Goal: Communication & Community: Answer question/provide support

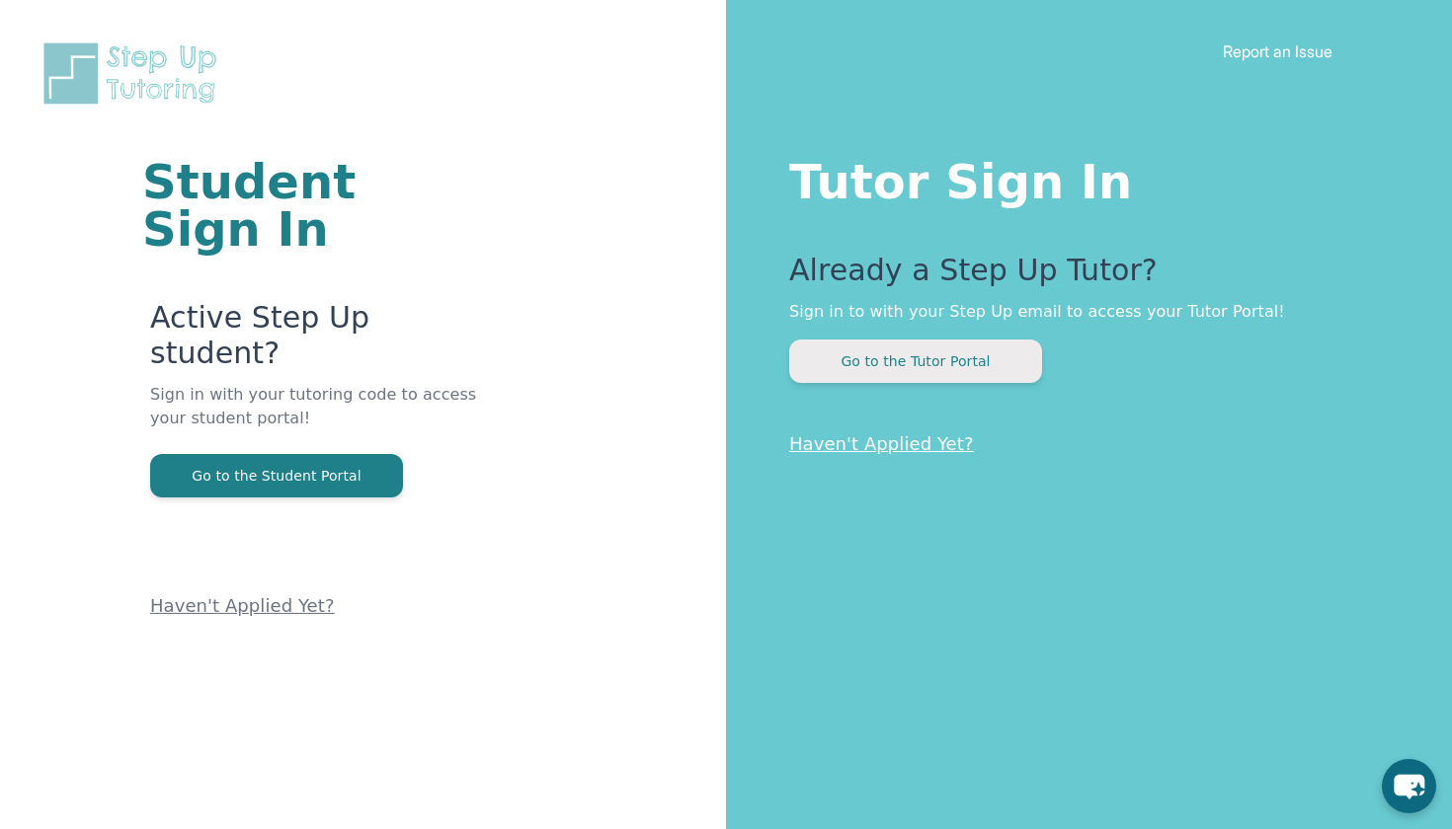
click at [986, 346] on button "Go to the Tutor Portal" at bounding box center [915, 361] width 253 height 43
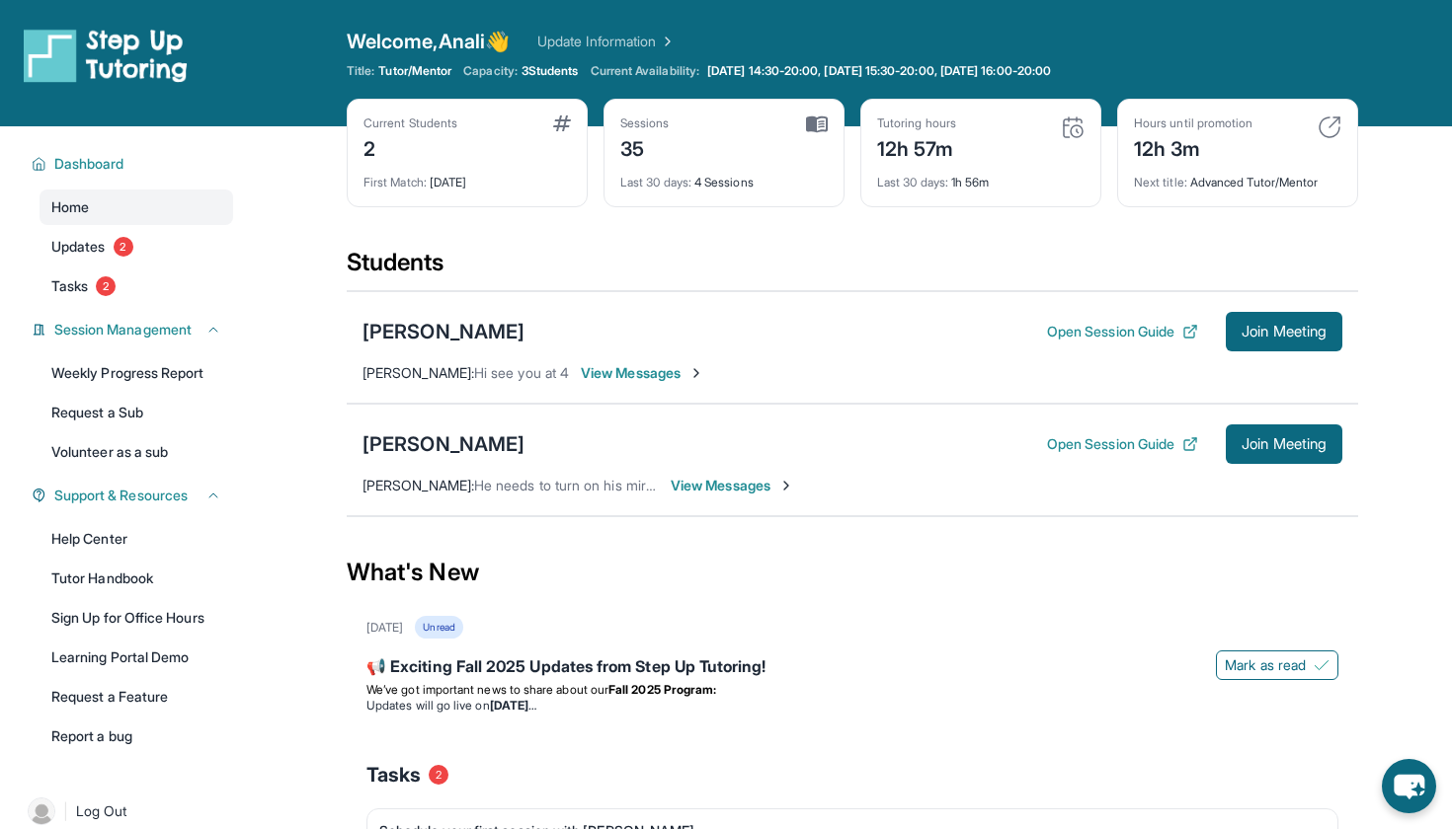
click at [741, 498] on div "[PERSON_NAME] Open Session Guide Join Meeting [PERSON_NAME] : He needs to turn …" at bounding box center [852, 460] width 1011 height 113
click at [741, 491] on span "View Messages" at bounding box center [731, 486] width 123 height 20
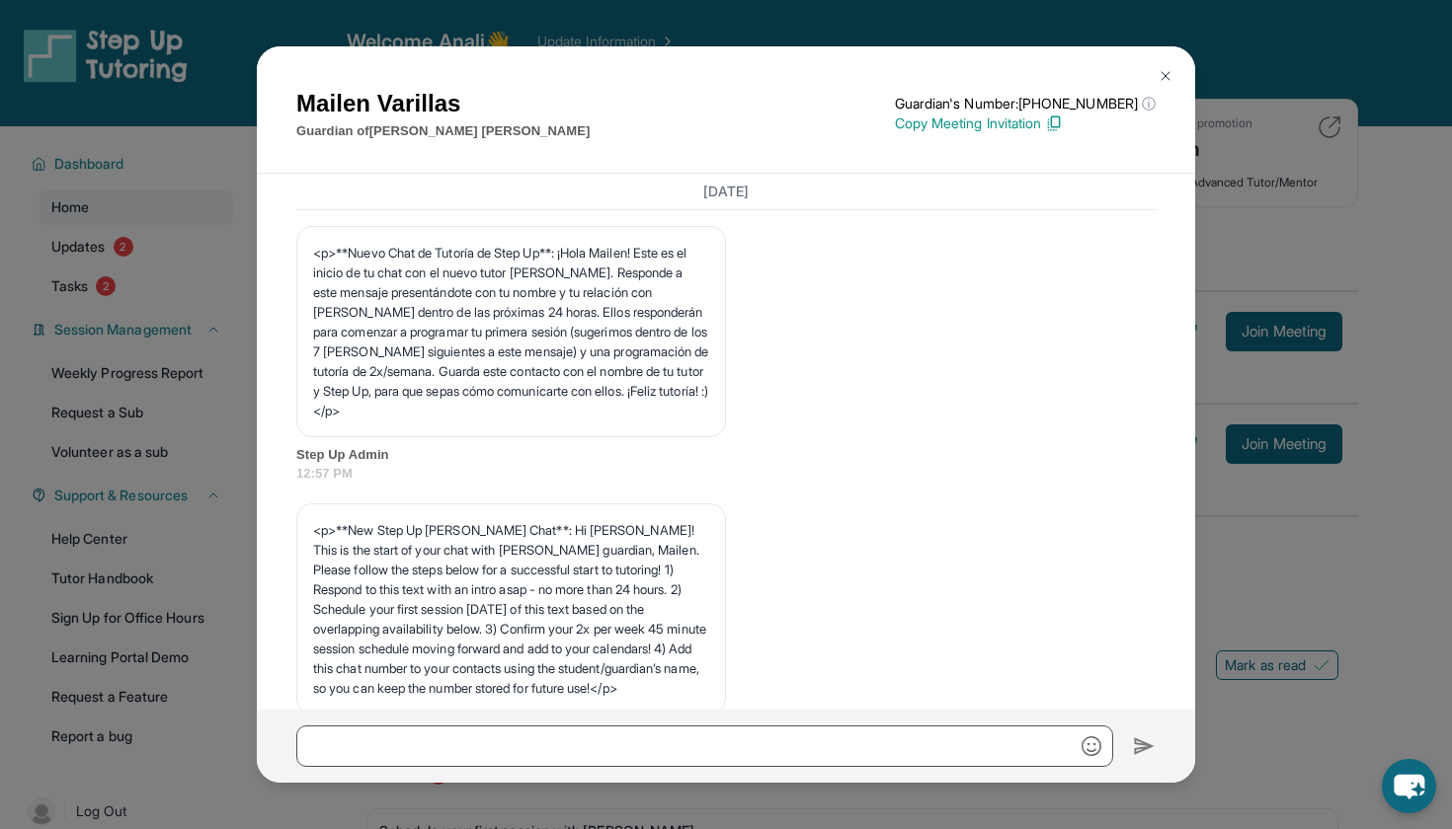
scroll to position [7430, 0]
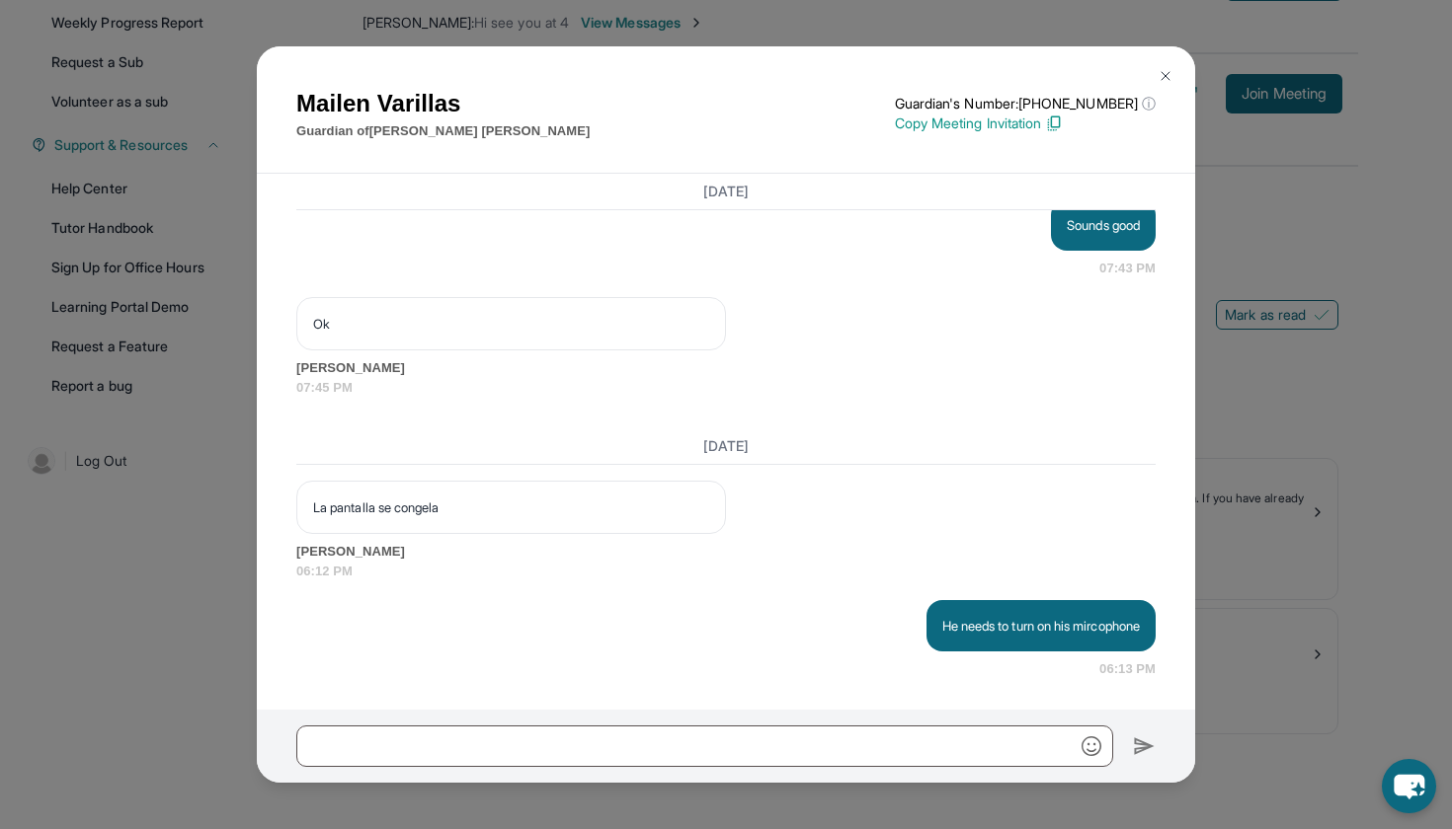
click at [620, 723] on div at bounding box center [726, 746] width 938 height 73
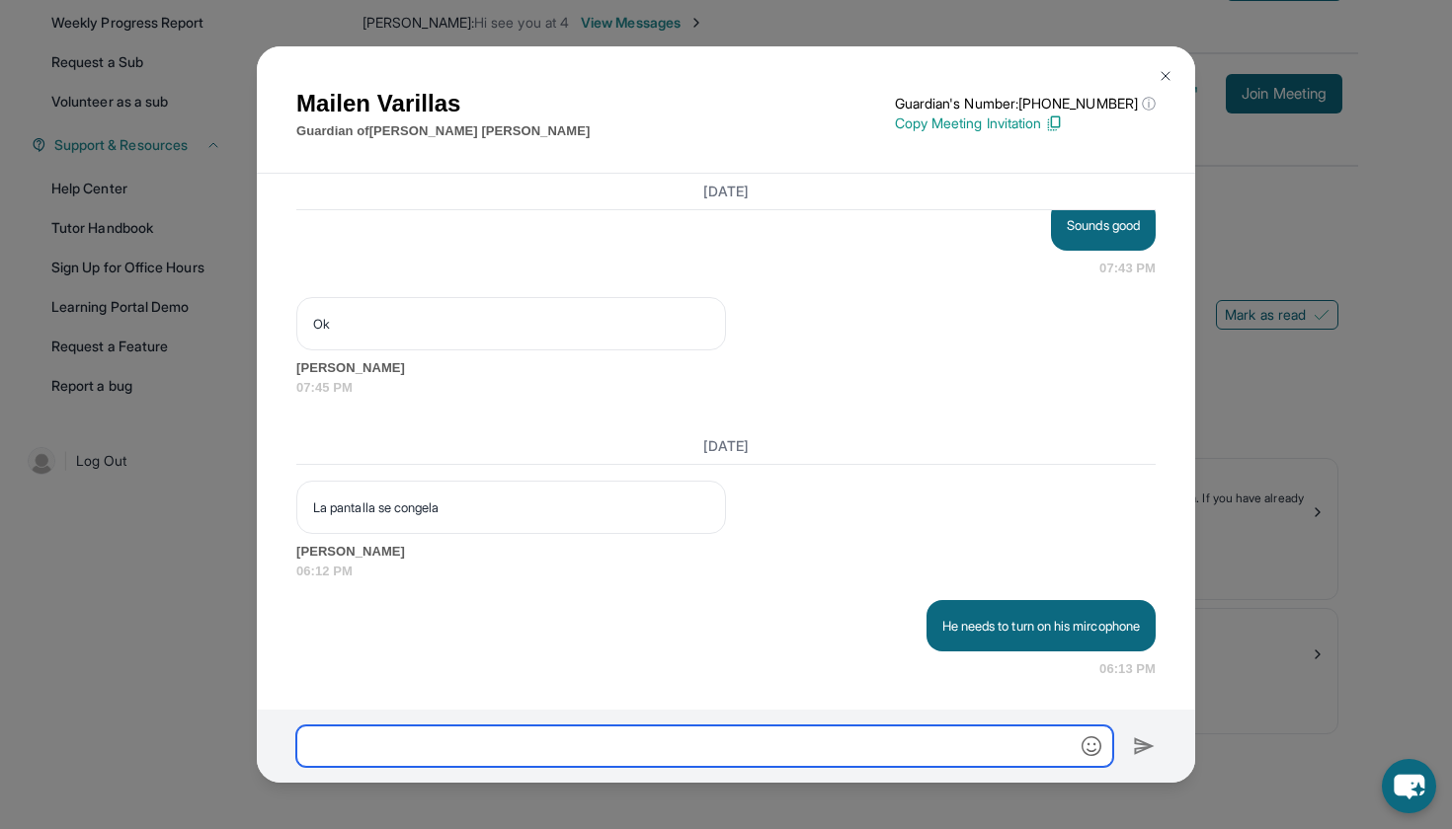
click at [617, 750] on input "text" at bounding box center [704, 746] width 817 height 41
type input "**********"
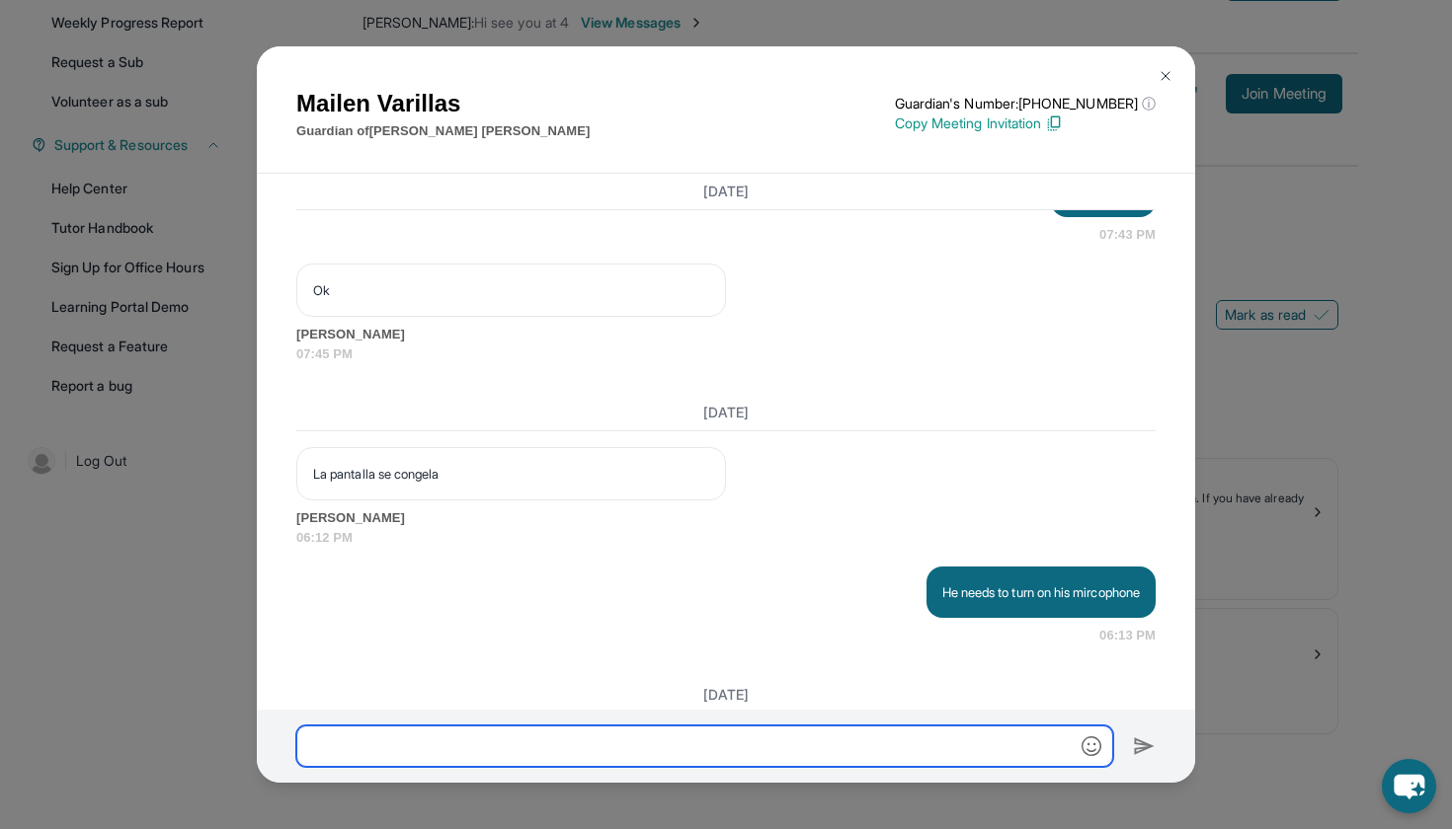
scroll to position [7592, 0]
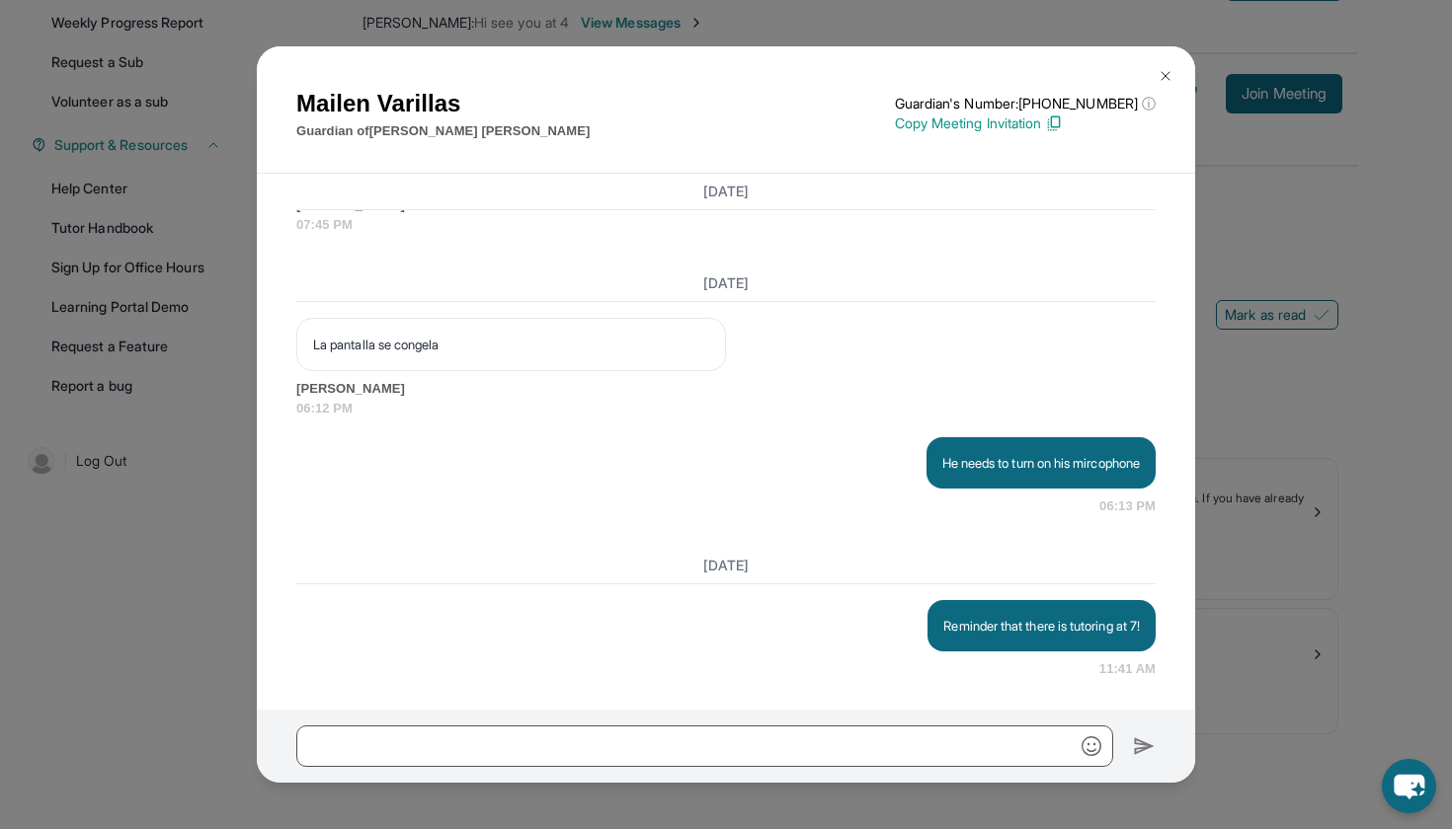
click at [1169, 82] on img at bounding box center [1165, 76] width 16 height 16
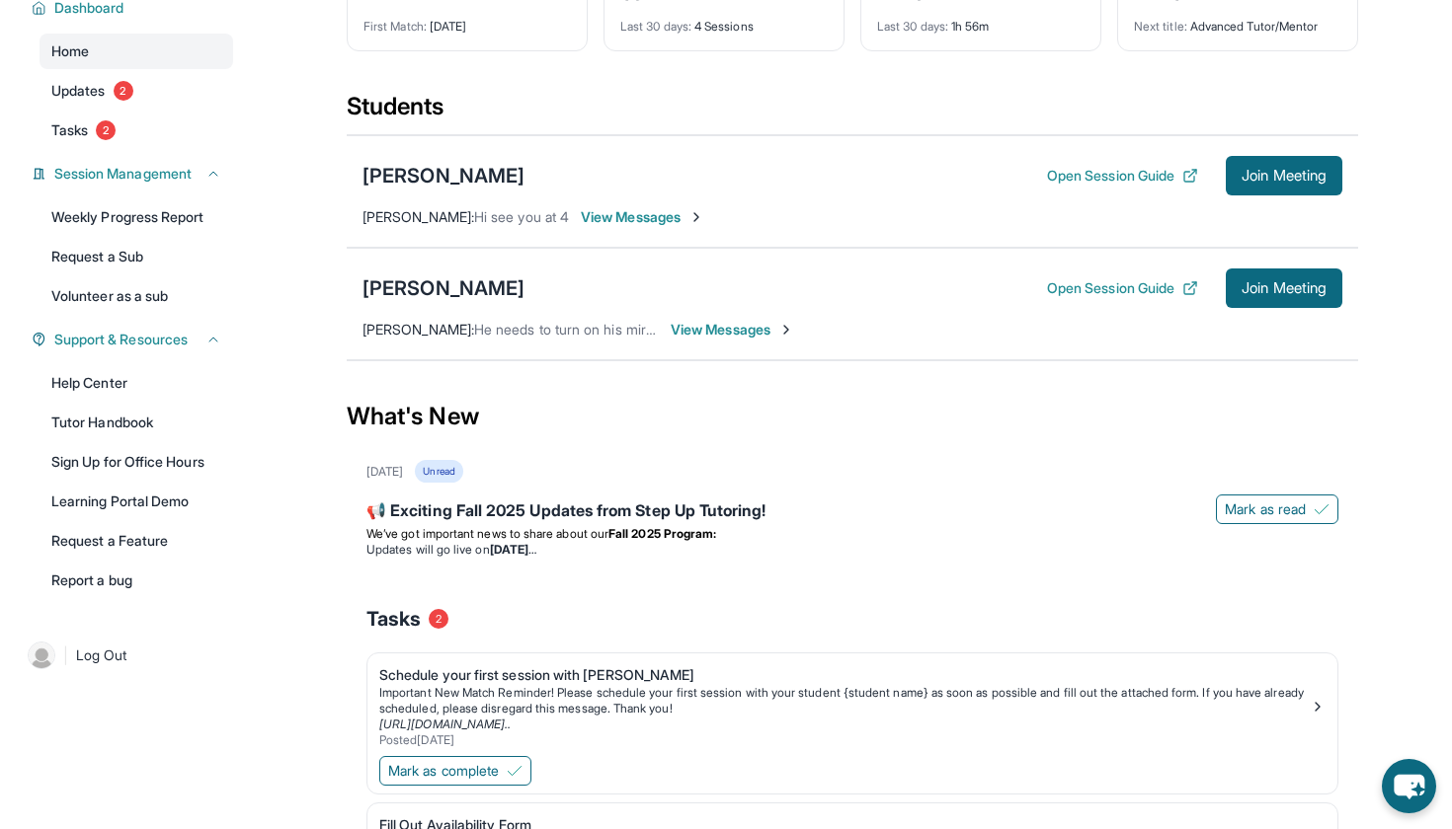
scroll to position [85, 0]
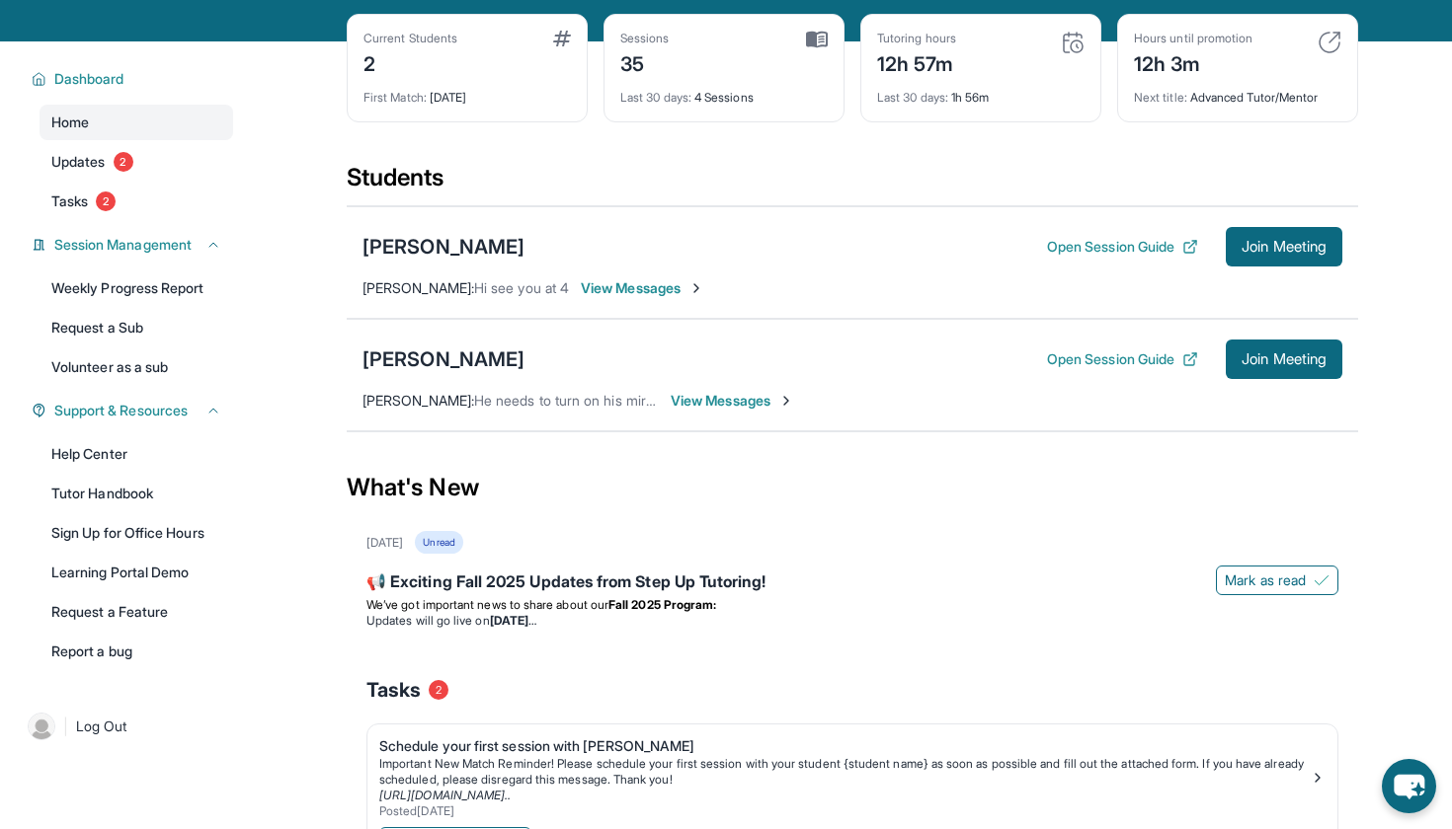
click at [583, 281] on span "View Messages" at bounding box center [642, 288] width 123 height 20
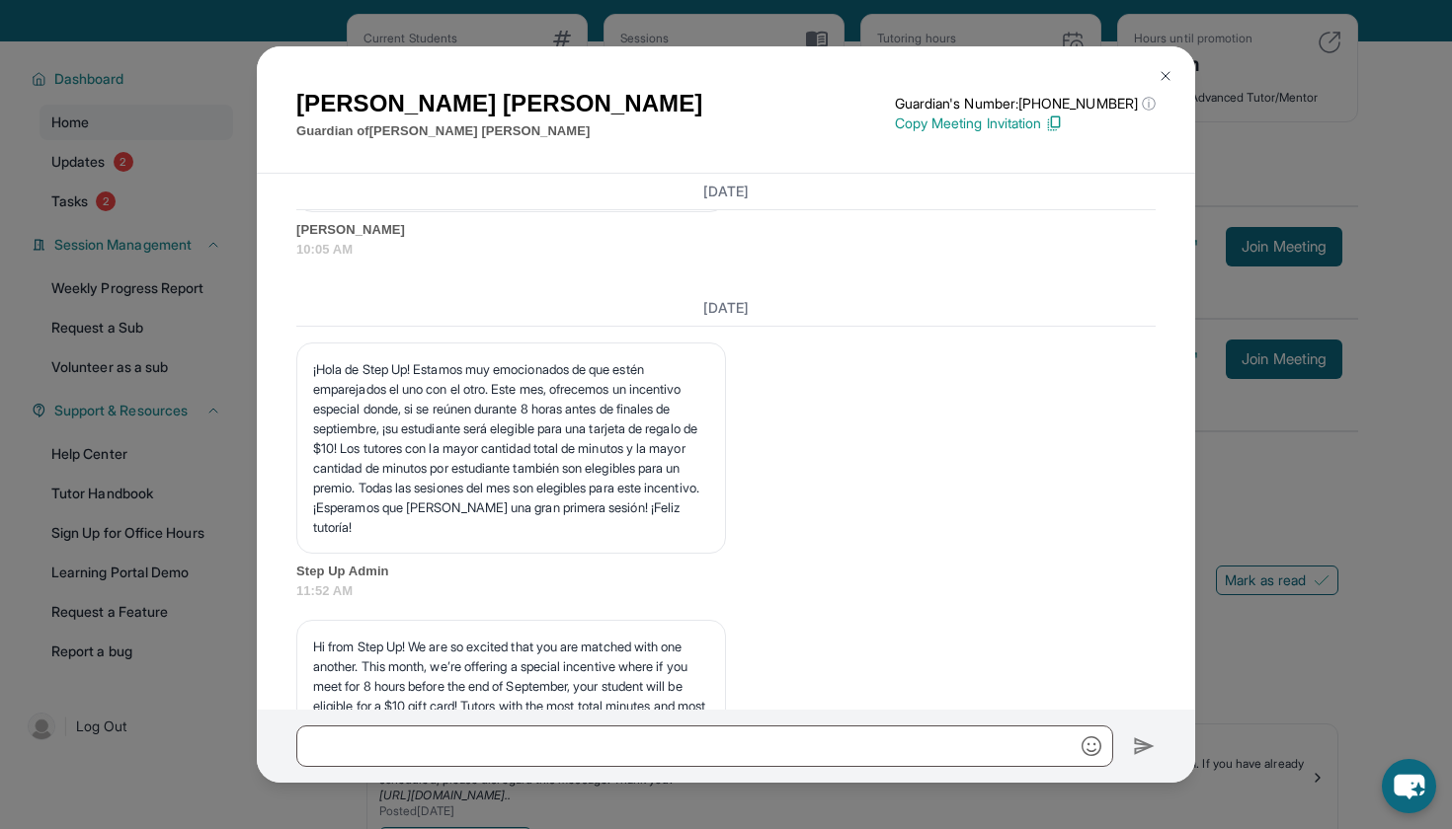
scroll to position [3555, 0]
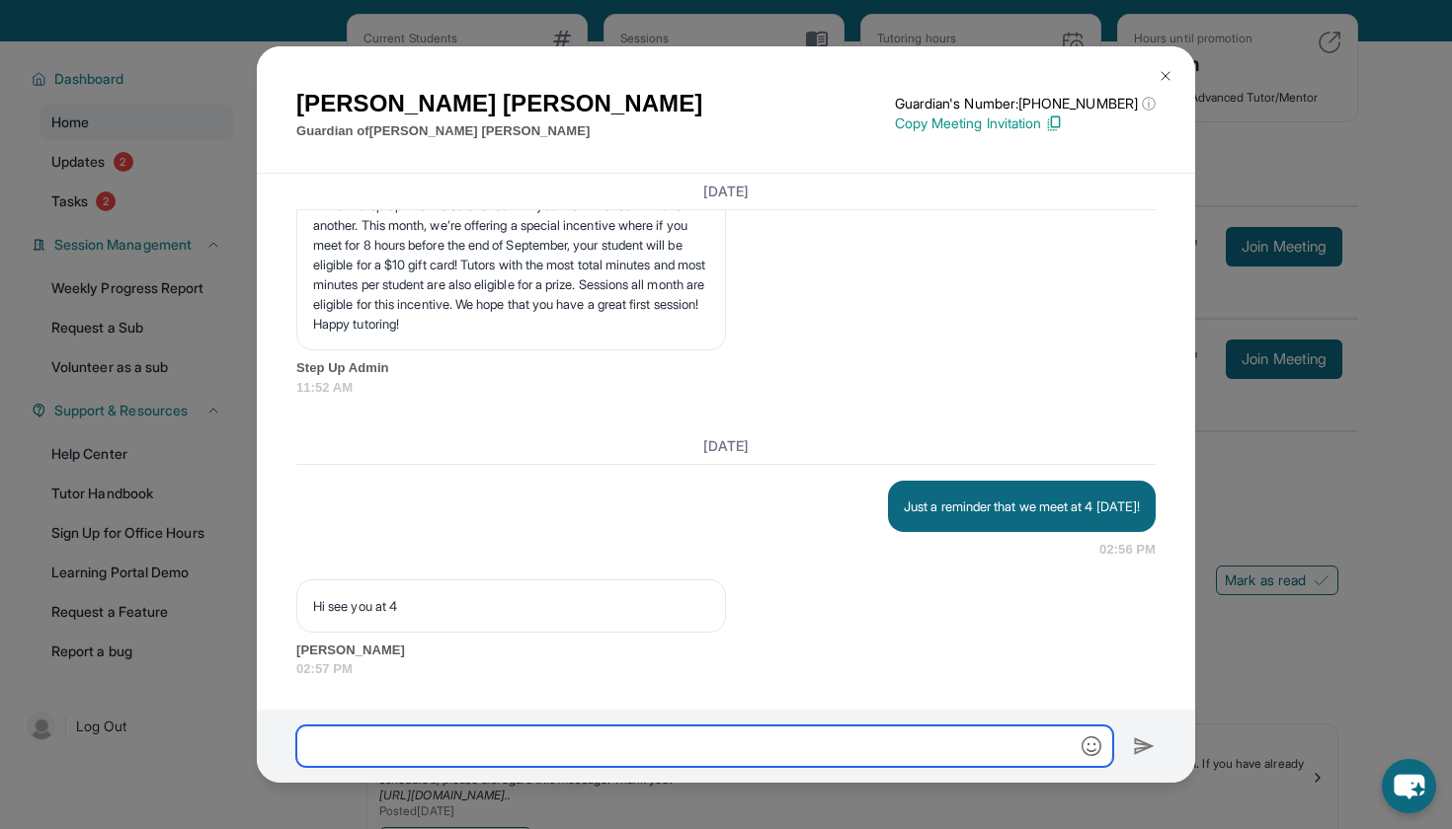
click at [523, 731] on input "text" at bounding box center [704, 746] width 817 height 41
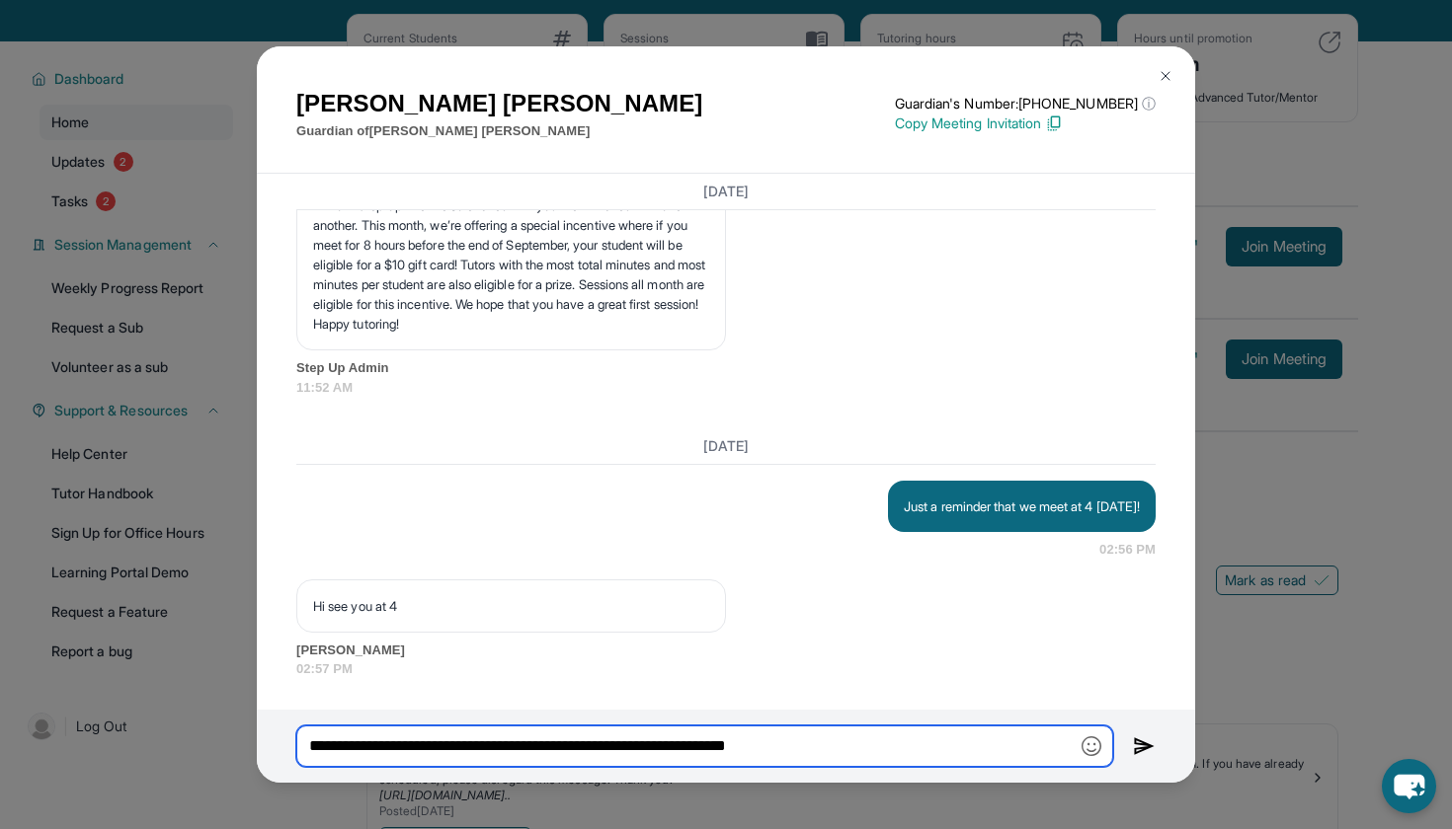
type input "**********"
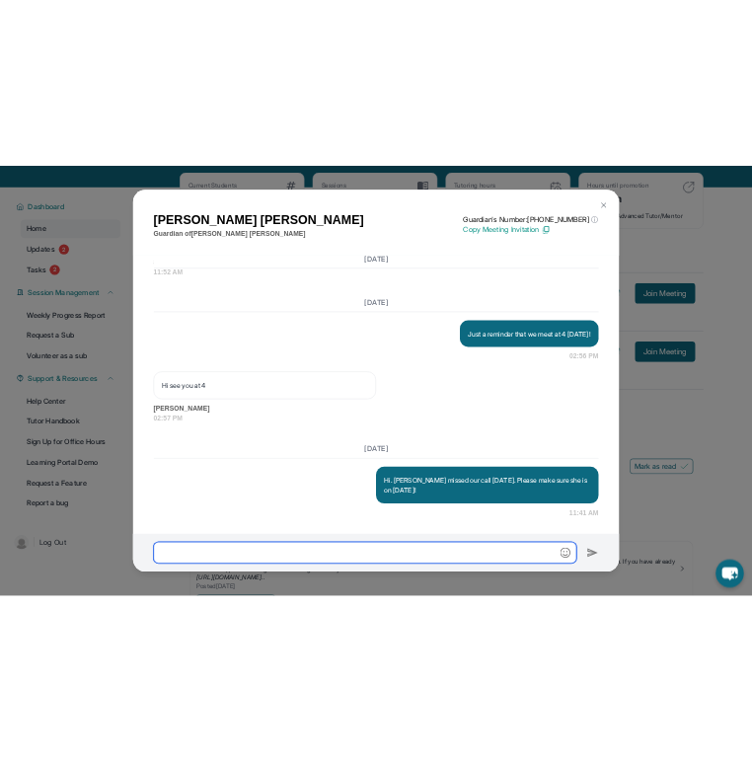
scroll to position [3737, 0]
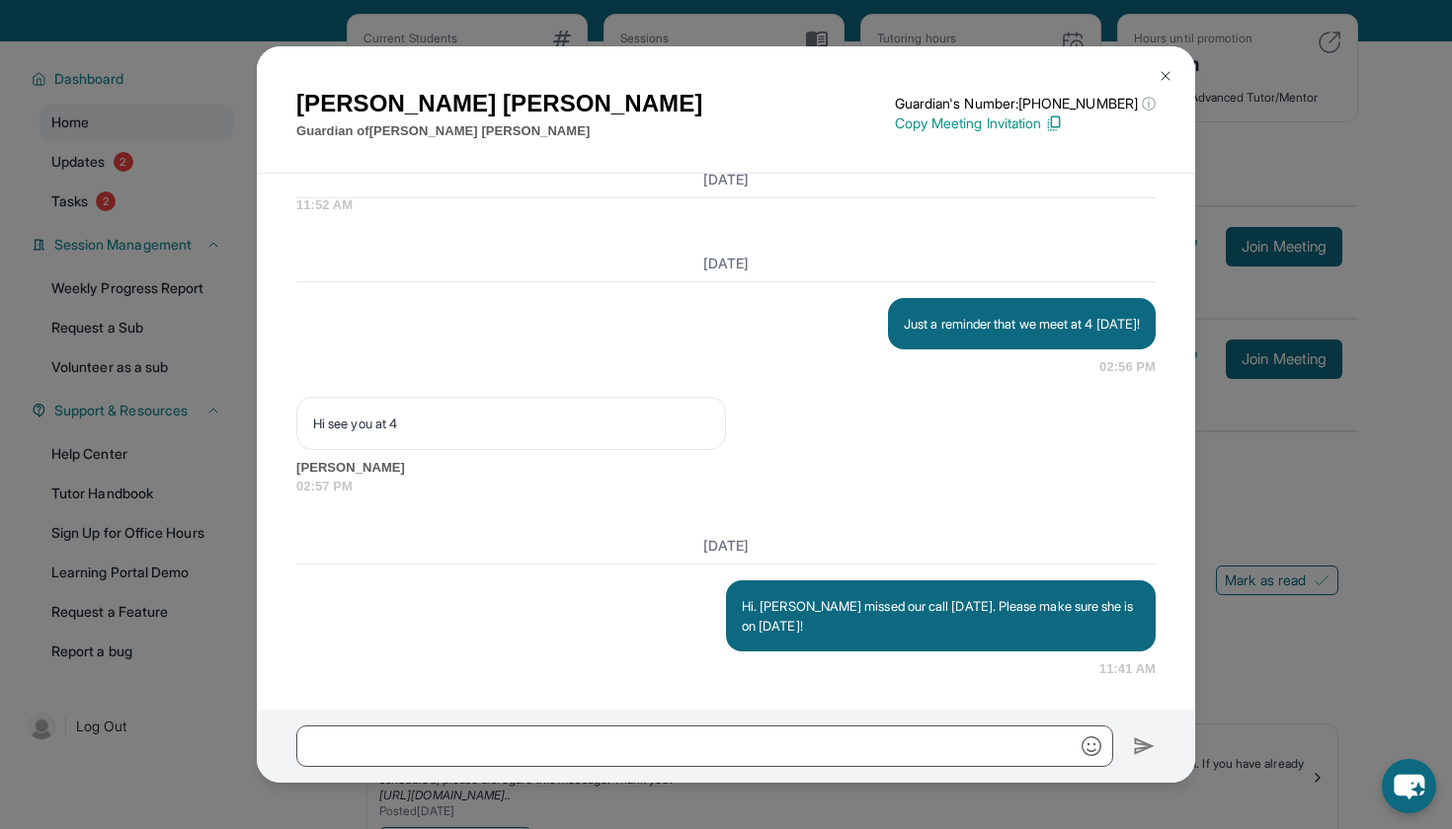
click at [1160, 77] on img at bounding box center [1165, 76] width 16 height 16
